Goal: Task Accomplishment & Management: Manage account settings

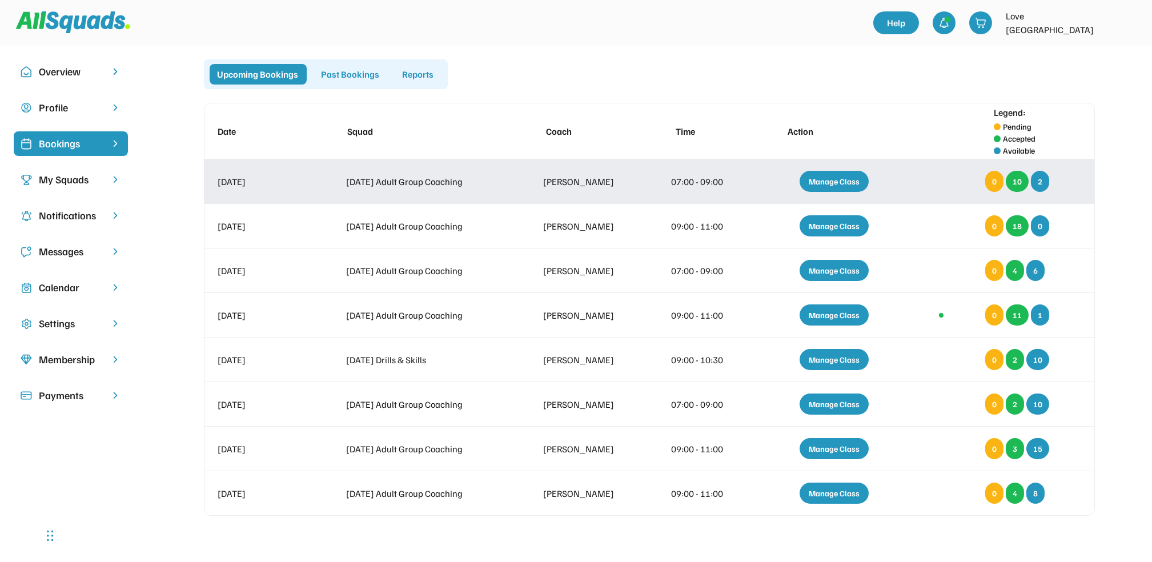
click at [848, 177] on div "Manage Class" at bounding box center [834, 181] width 69 height 21
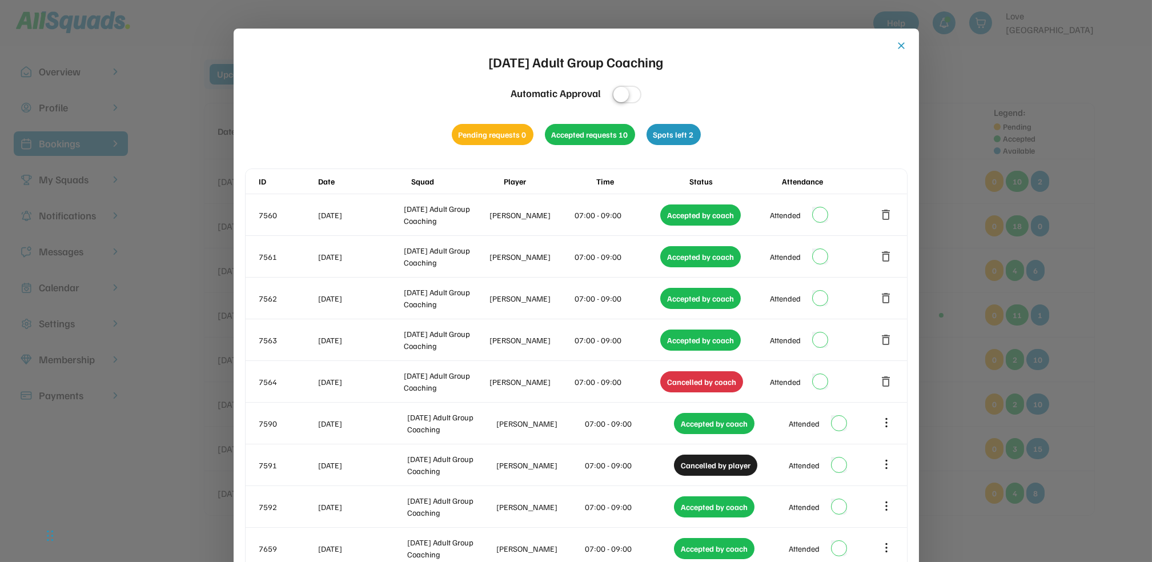
click at [900, 43] on button "close" at bounding box center [901, 45] width 11 height 11
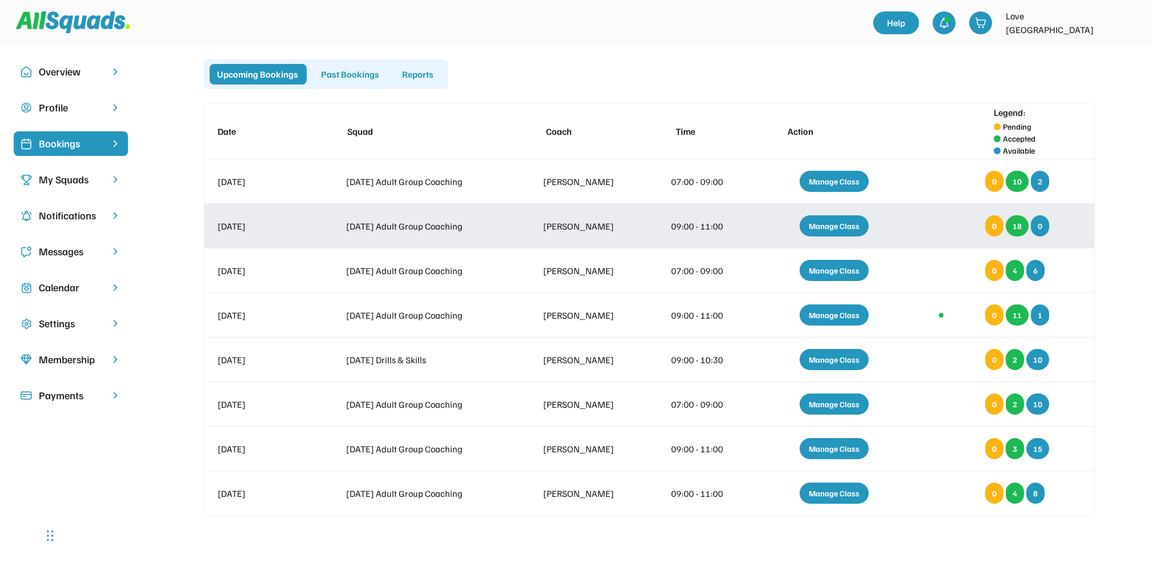
click at [832, 228] on div "Manage Class" at bounding box center [834, 225] width 69 height 21
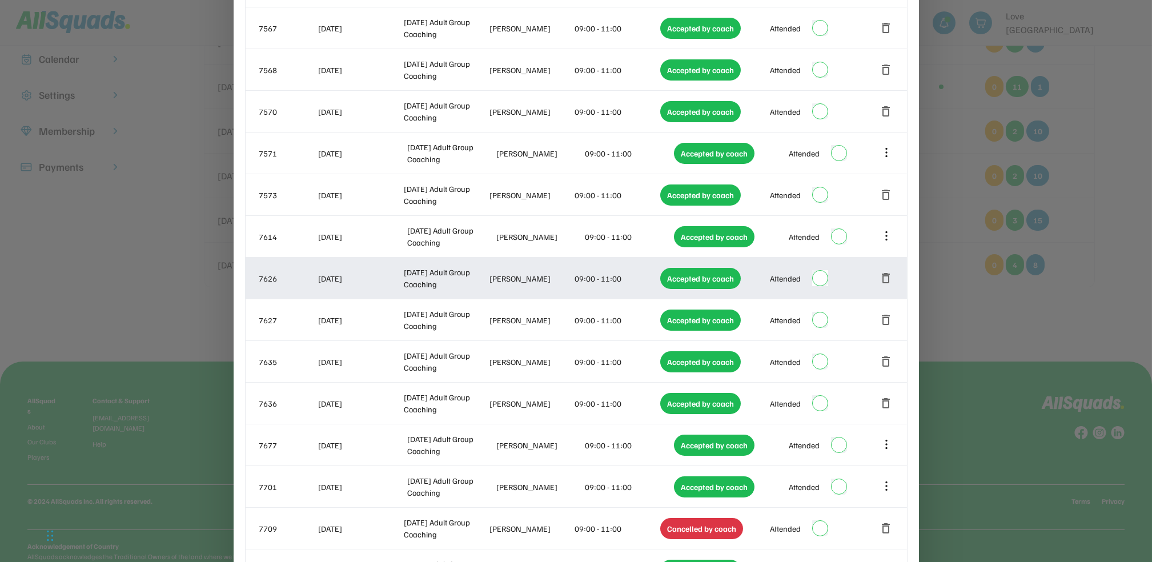
scroll to position [533, 0]
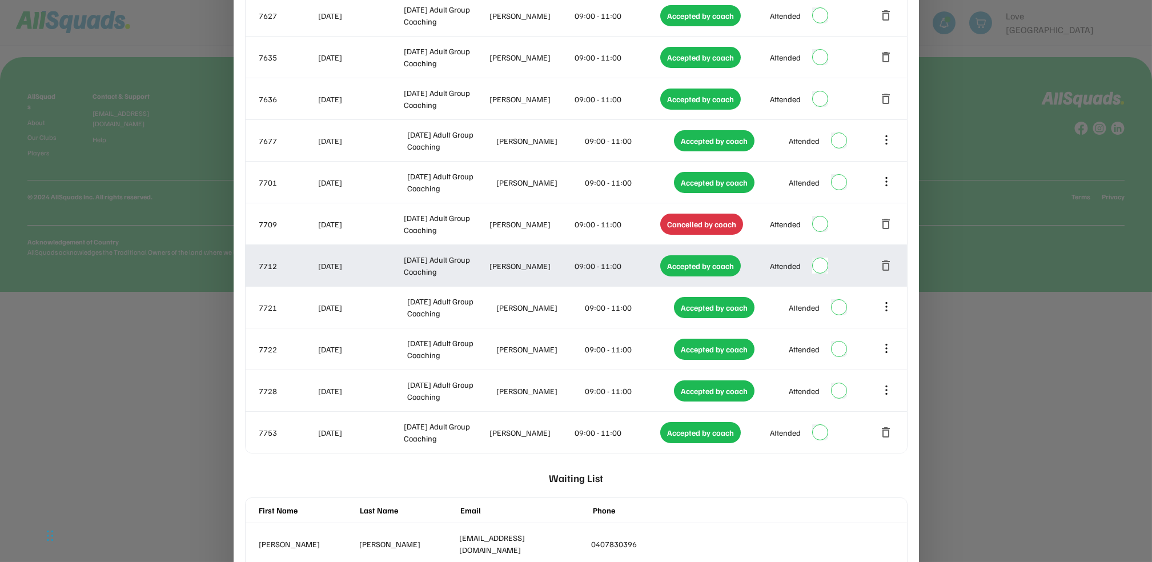
click at [887, 264] on button "delete" at bounding box center [887, 266] width 14 height 14
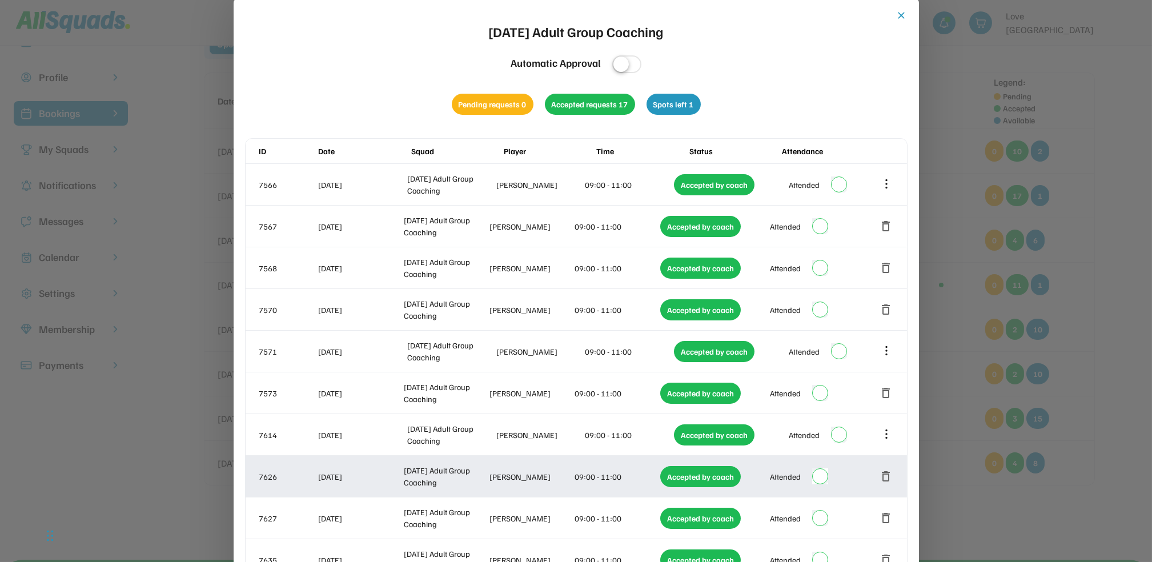
scroll to position [0, 0]
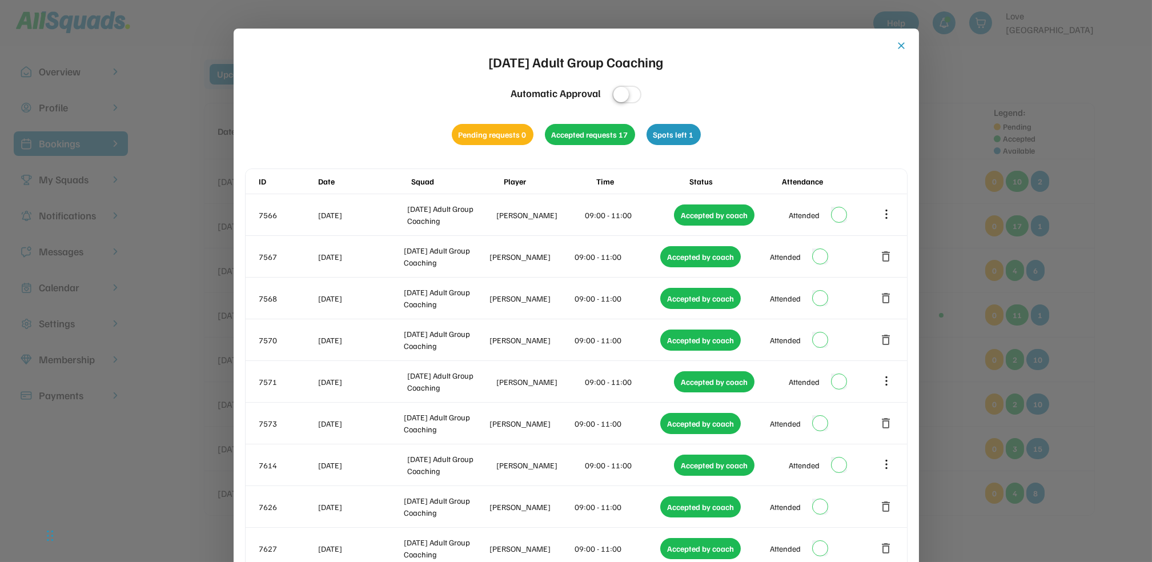
click at [900, 42] on button "close" at bounding box center [901, 45] width 11 height 11
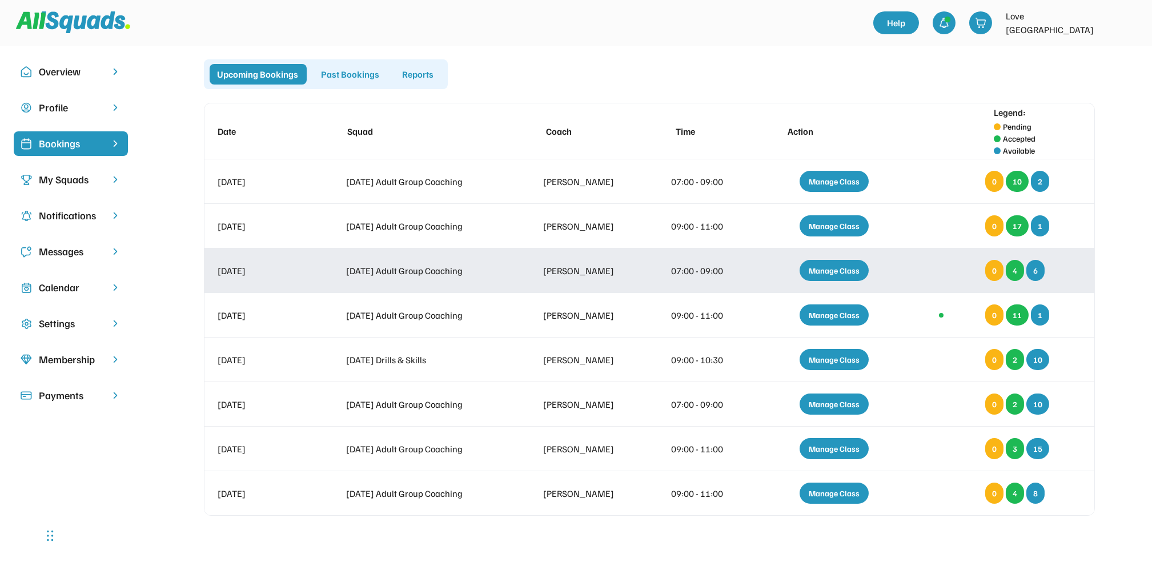
click at [842, 270] on div "Manage Class" at bounding box center [834, 270] width 69 height 21
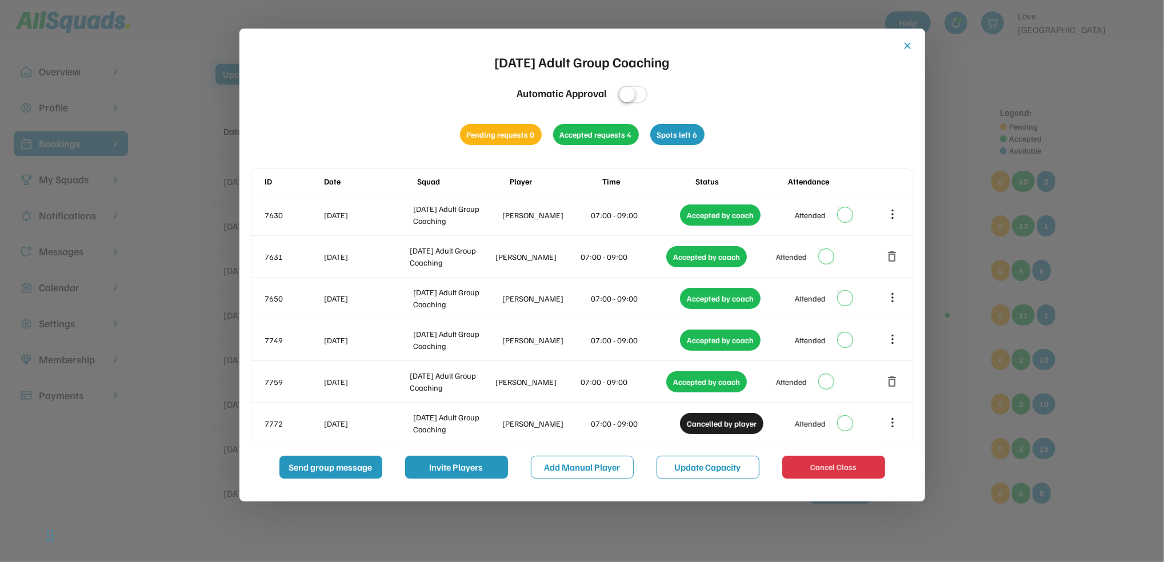
click at [903, 39] on div "close [DATE] Adult Group Coaching Automatic Approval Pending requests 0 Accepte…" at bounding box center [582, 265] width 686 height 473
click at [905, 43] on button "close" at bounding box center [907, 45] width 11 height 11
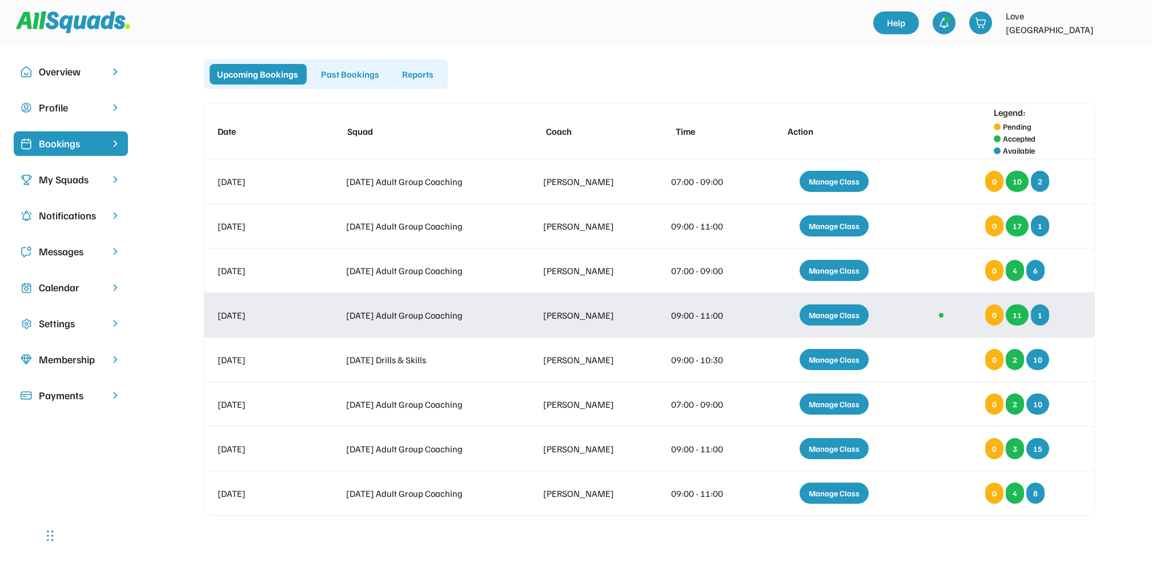
click at [832, 308] on div "Manage Class" at bounding box center [834, 315] width 69 height 21
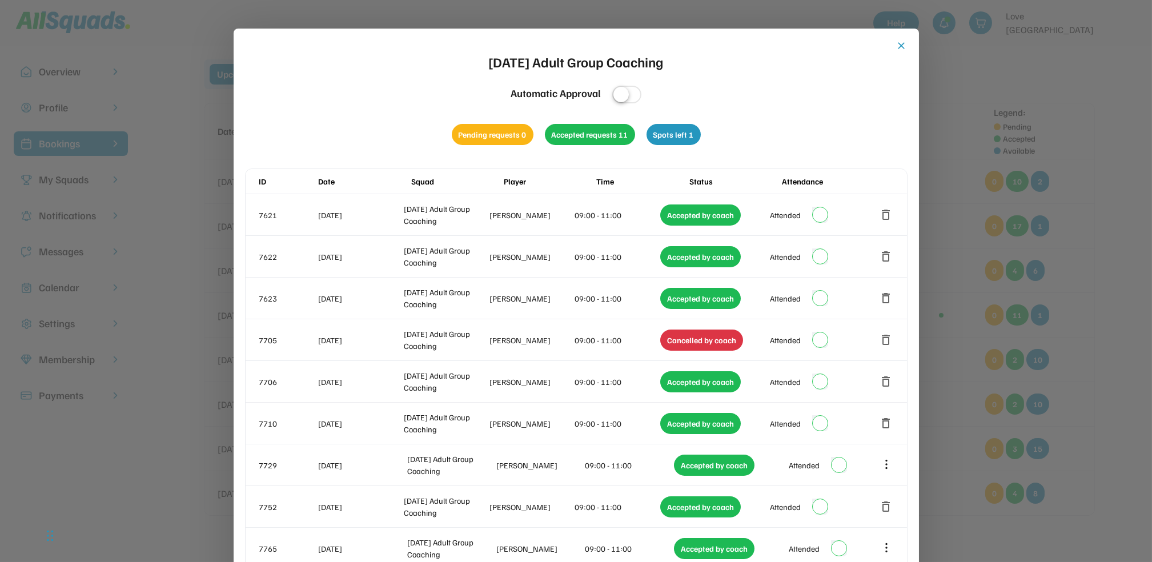
click at [900, 42] on button "close" at bounding box center [901, 45] width 11 height 11
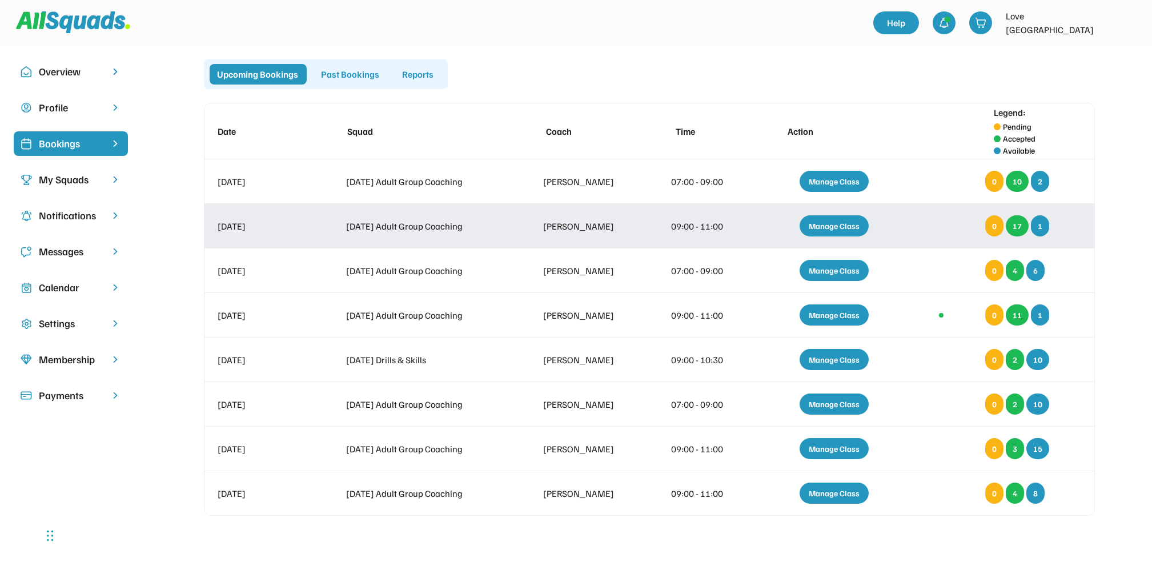
click at [832, 222] on div "Manage Class" at bounding box center [834, 225] width 69 height 21
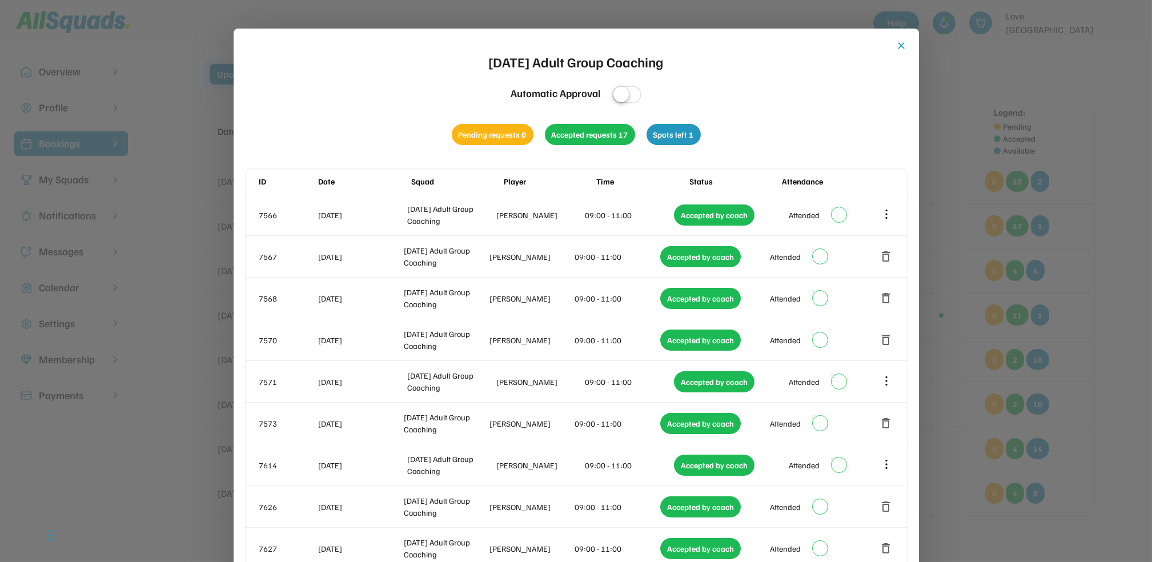
click at [900, 41] on button "close" at bounding box center [901, 45] width 11 height 11
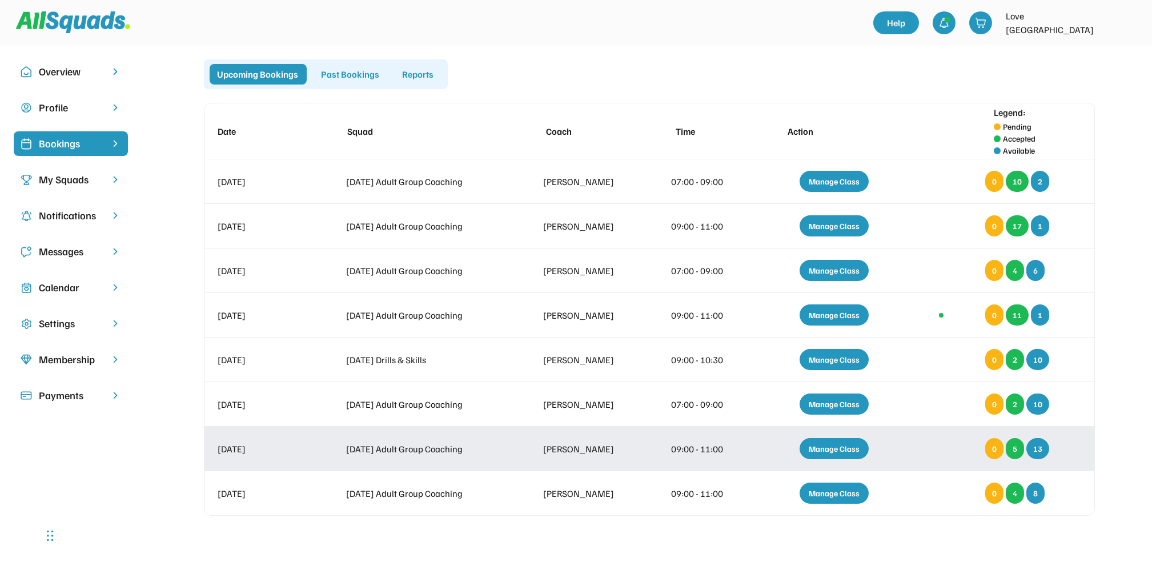
click at [830, 448] on div "Manage Class" at bounding box center [834, 448] width 69 height 21
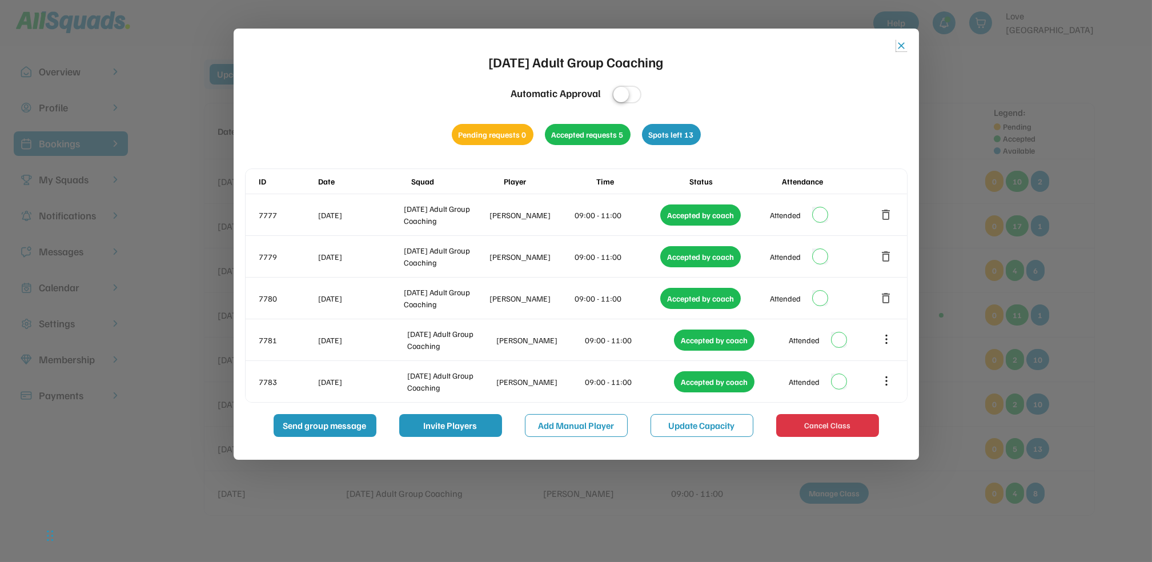
click at [902, 43] on button "close" at bounding box center [901, 45] width 11 height 11
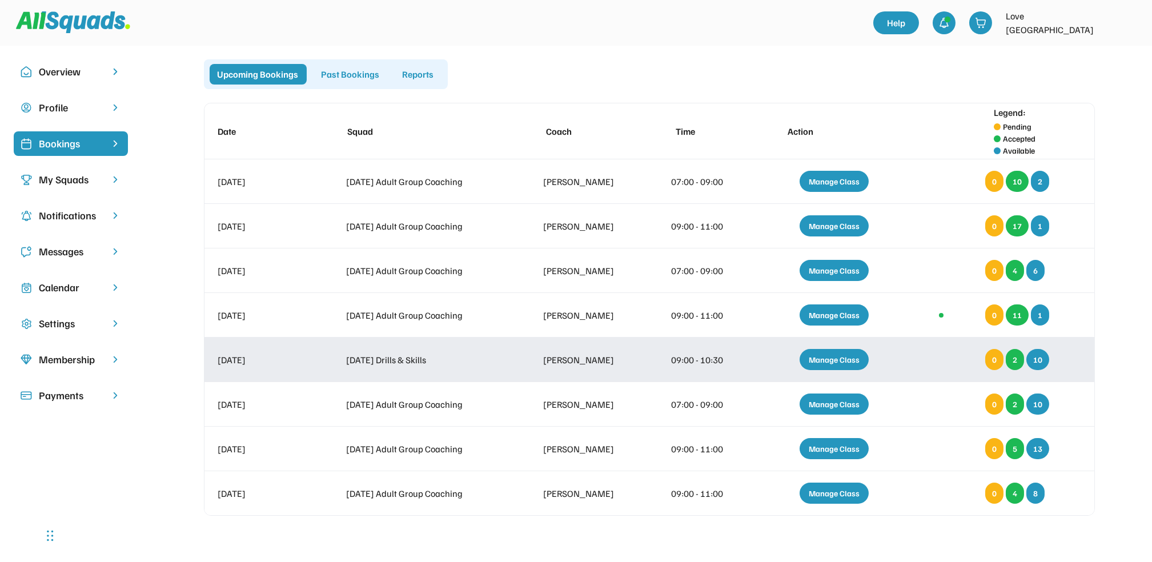
click at [830, 355] on div "Manage Class" at bounding box center [834, 359] width 69 height 21
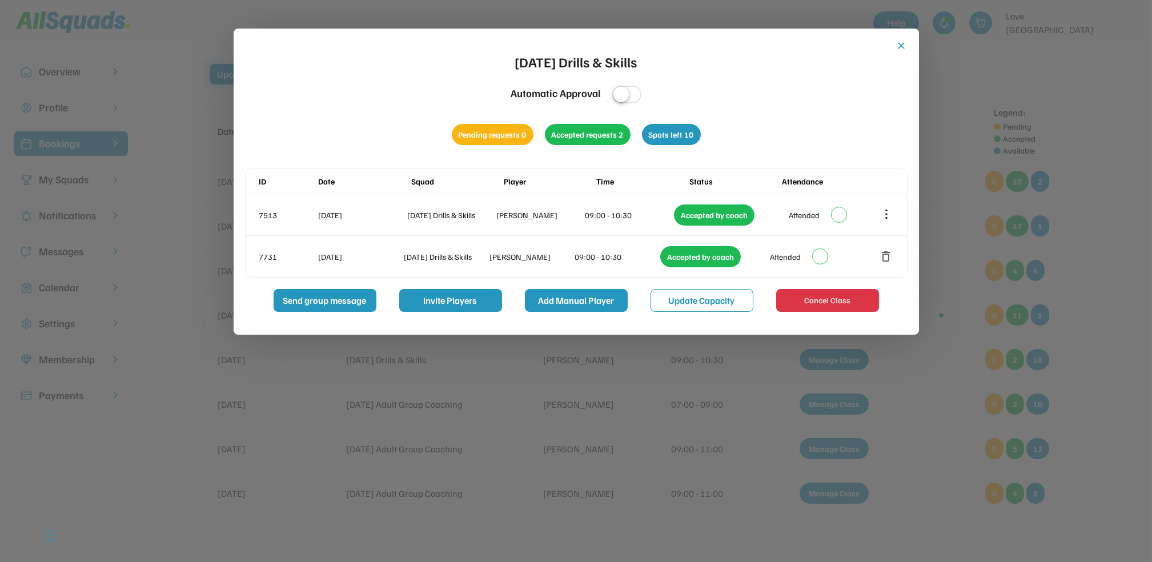
click at [563, 300] on button "Add Manual Player" at bounding box center [576, 300] width 103 height 23
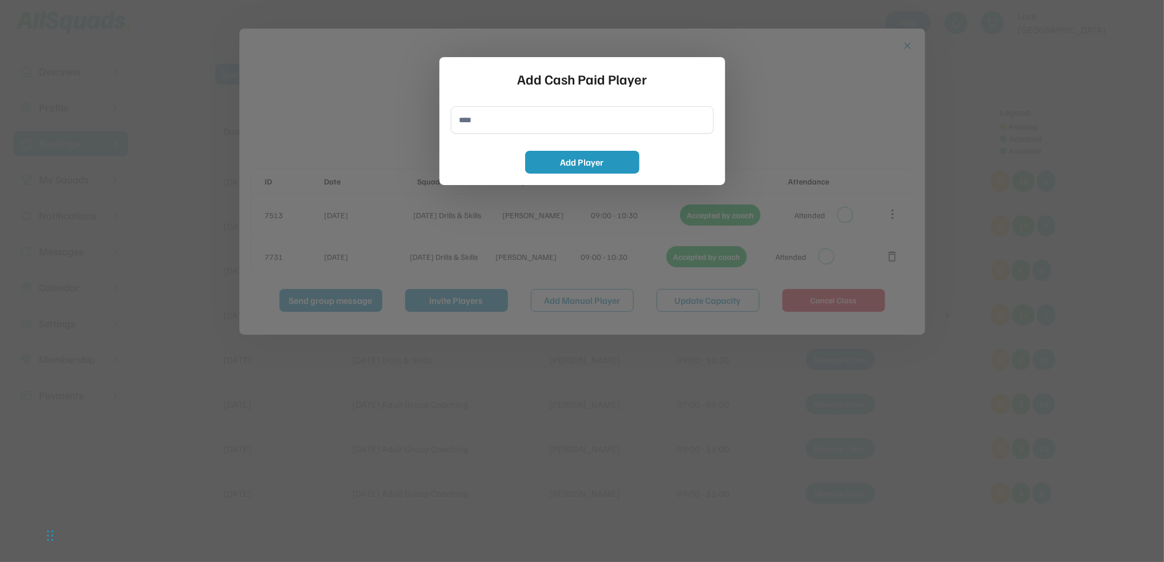
click at [474, 113] on input "input" at bounding box center [582, 119] width 263 height 27
type input "**********"
click at [590, 160] on button "Add Player" at bounding box center [582, 162] width 114 height 23
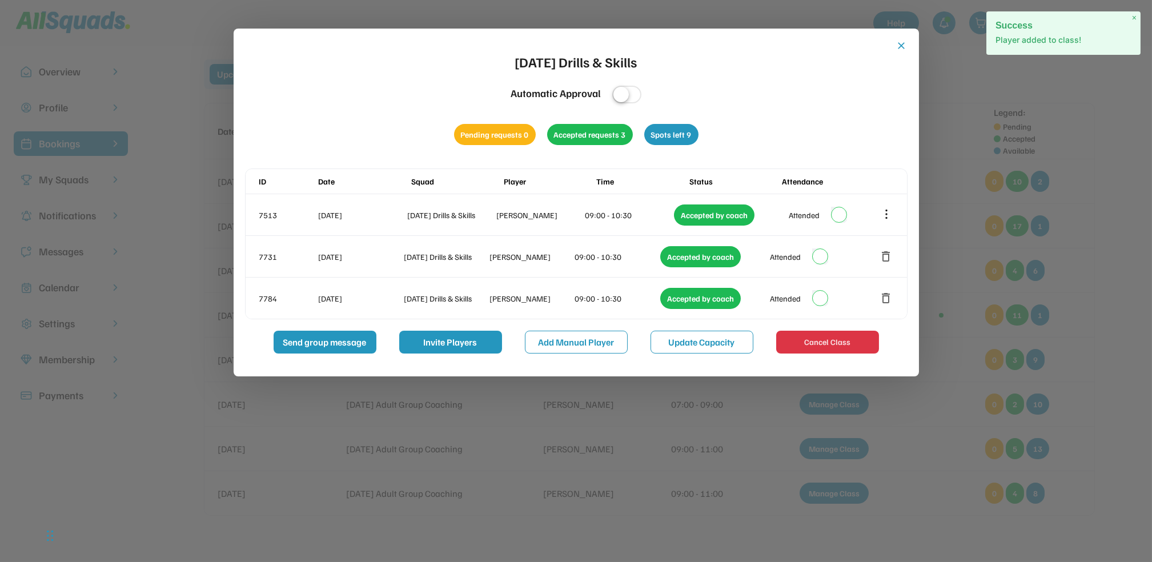
click at [900, 44] on button "close" at bounding box center [901, 45] width 11 height 11
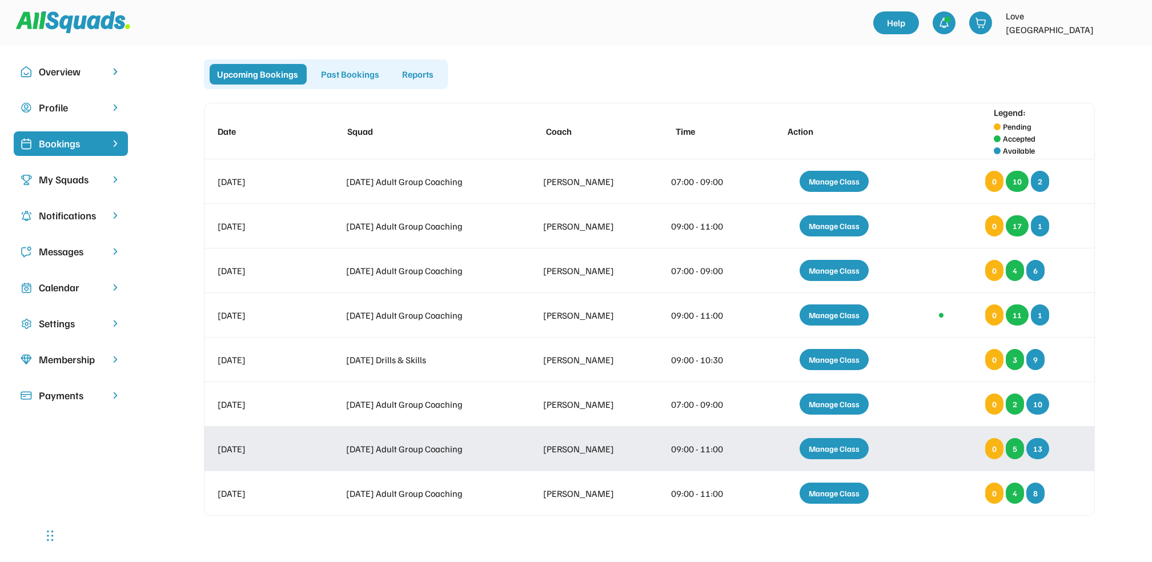
click at [833, 444] on div "Manage Class" at bounding box center [834, 448] width 69 height 21
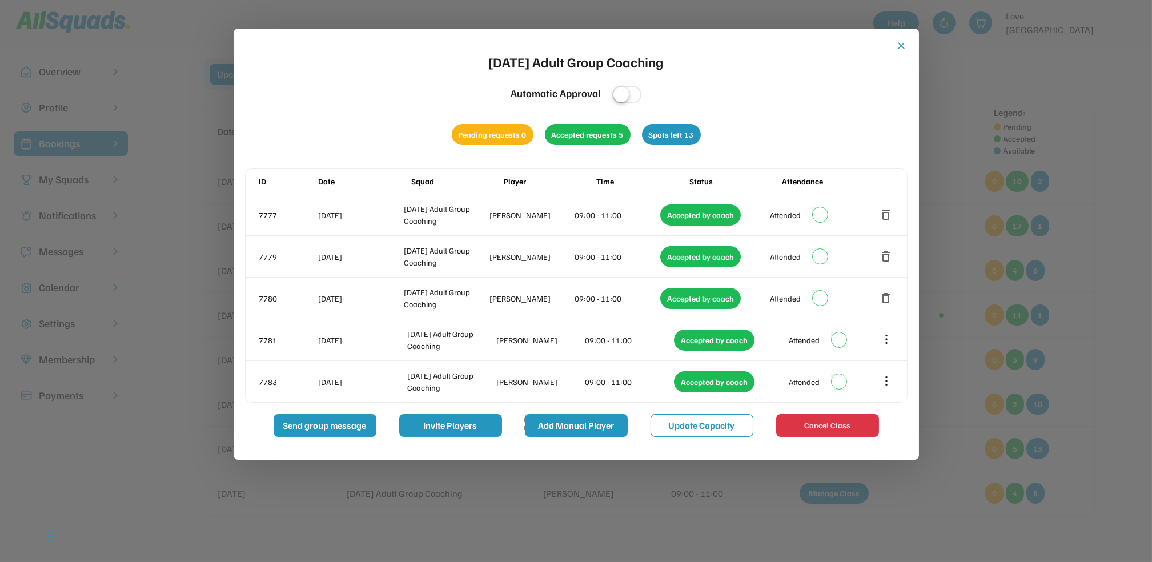
click at [580, 425] on button "Add Manual Player" at bounding box center [576, 425] width 103 height 23
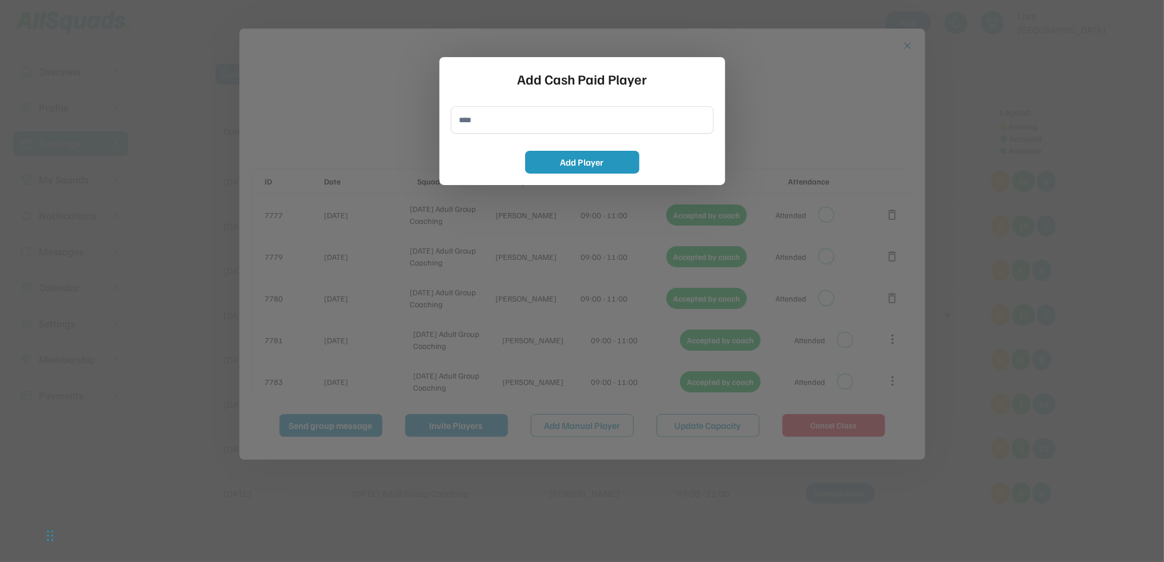
click at [475, 122] on input "input" at bounding box center [582, 119] width 263 height 27
type input "**********"
click at [610, 167] on button "Add Player" at bounding box center [582, 162] width 114 height 23
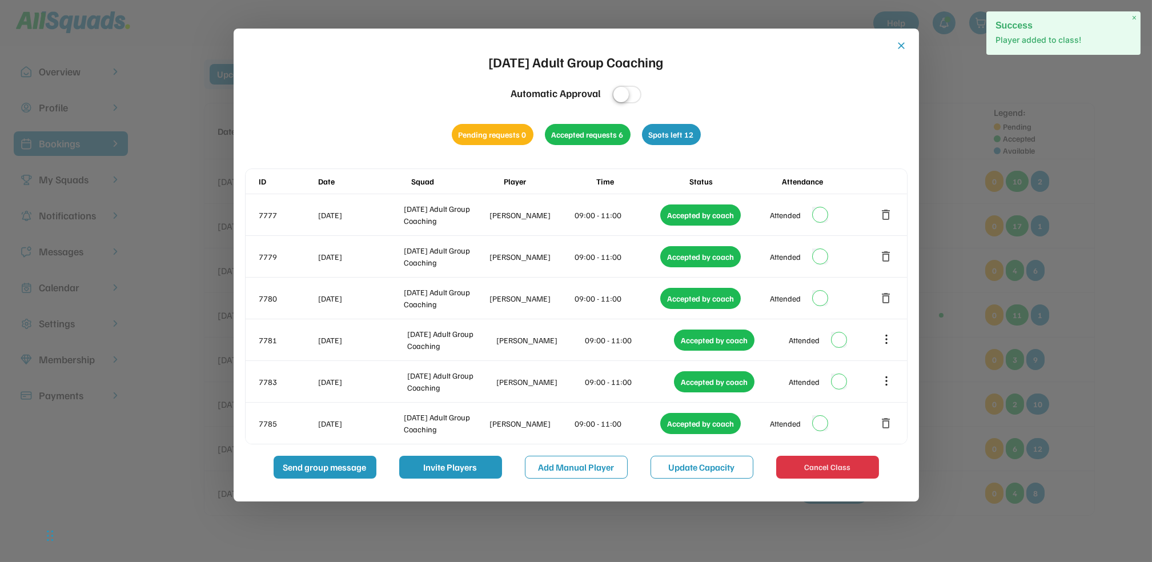
click at [898, 43] on button "close" at bounding box center [901, 45] width 11 height 11
